Goal: Transaction & Acquisition: Purchase product/service

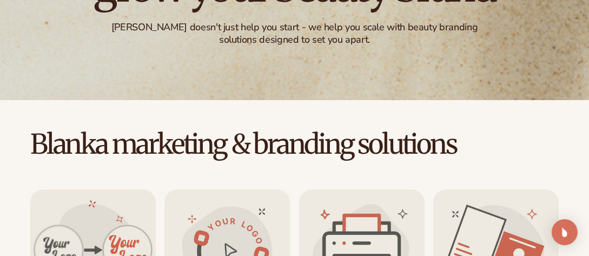
scroll to position [221, 0]
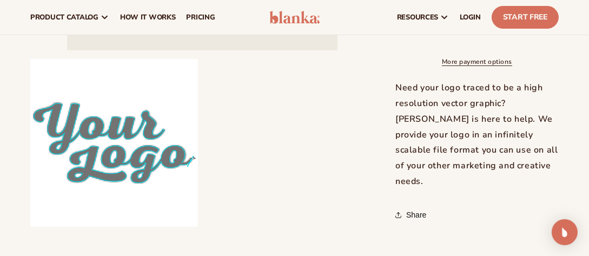
scroll to position [298, 0]
